Goal: Book appointment/travel/reservation

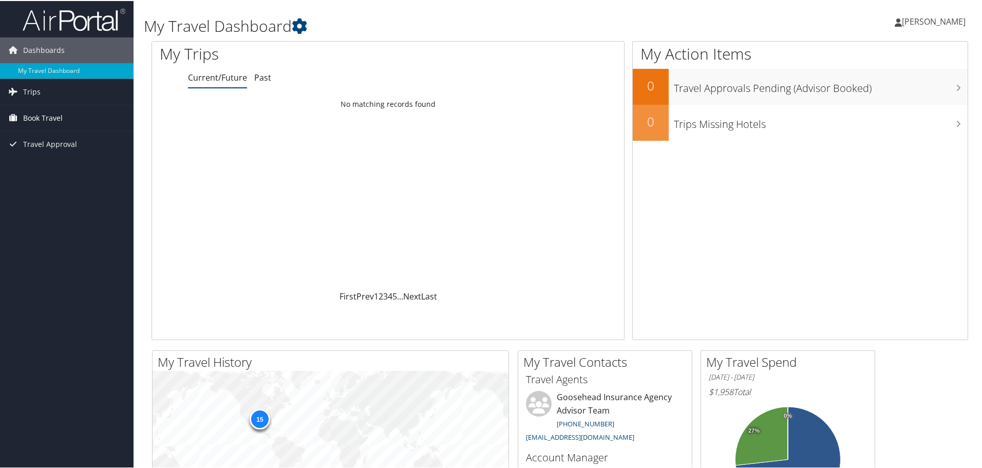
click at [29, 120] on span "Book Travel" at bounding box center [43, 117] width 40 height 26
click at [47, 174] on link "Book/Manage Online Trips" at bounding box center [67, 168] width 134 height 15
click at [70, 167] on link "Book/Manage Online Trips" at bounding box center [67, 168] width 134 height 15
